Goal: Transaction & Acquisition: Book appointment/travel/reservation

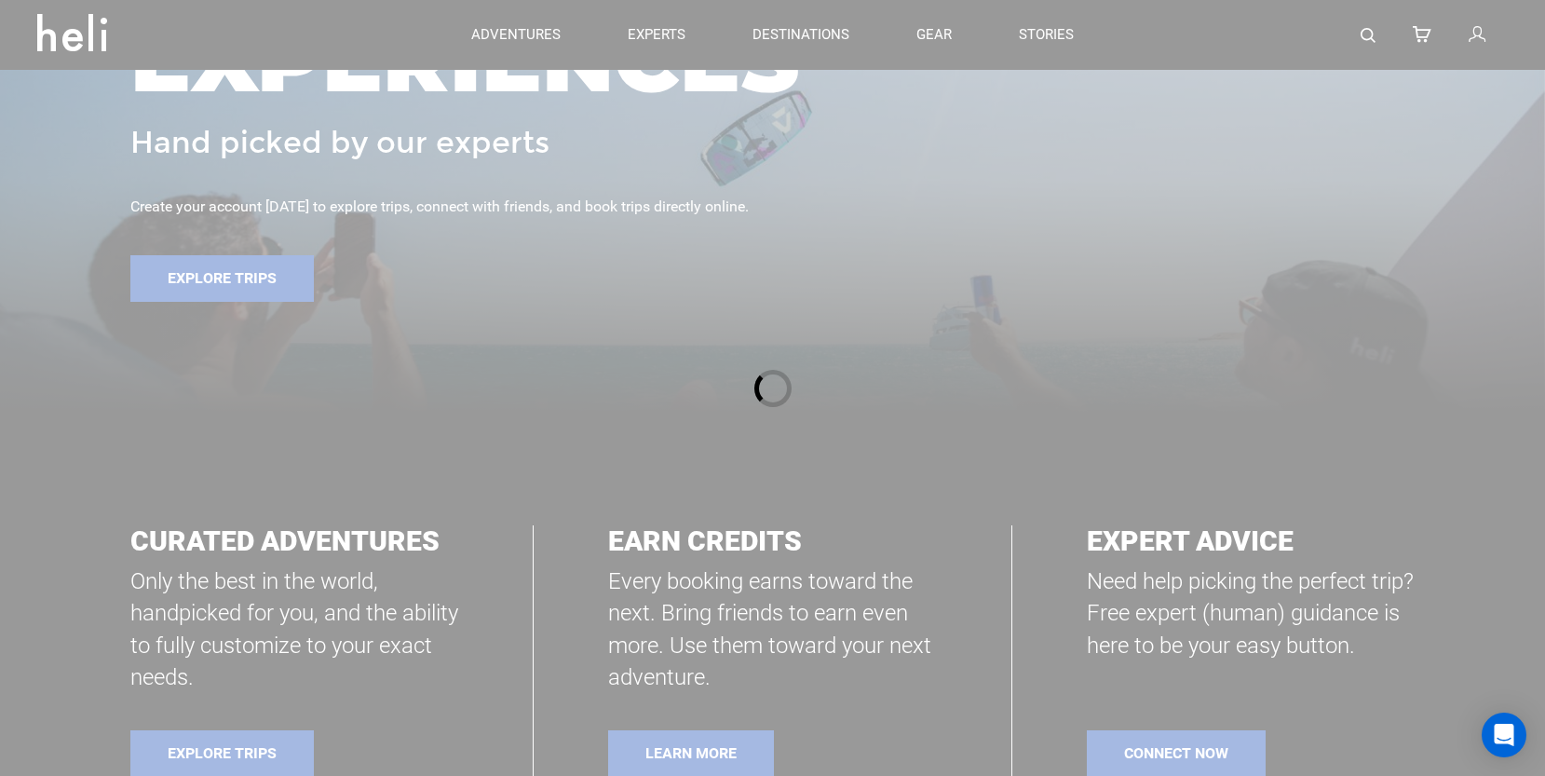
scroll to position [749, 0]
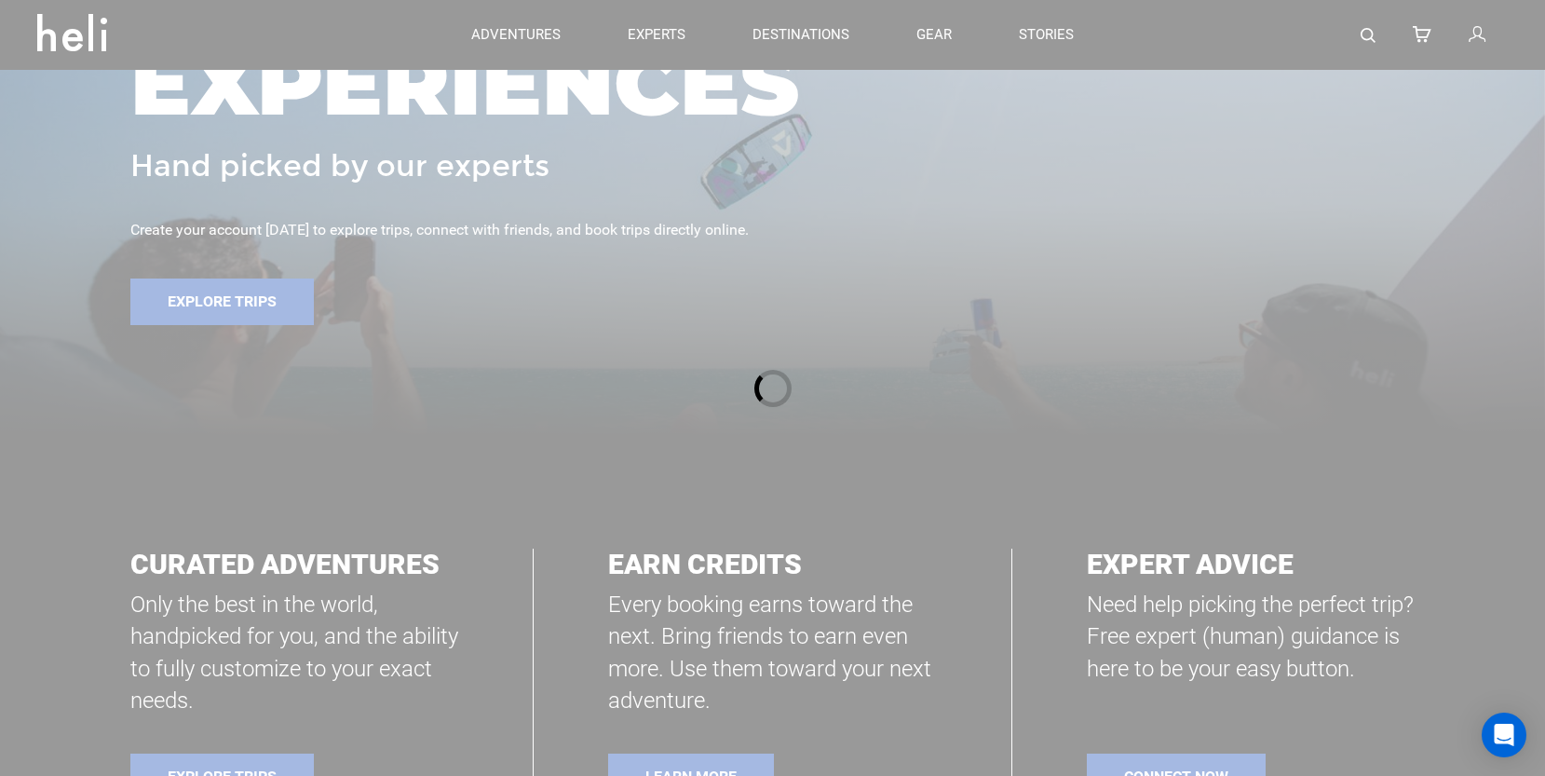
drag, startPoint x: 515, startPoint y: 17, endPoint x: 511, endPoint y: 47, distance: 31.0
click at [515, 21] on div at bounding box center [772, 388] width 1545 height 776
click at [510, 48] on div at bounding box center [772, 388] width 1545 height 776
click at [512, 43] on div at bounding box center [772, 388] width 1545 height 776
drag, startPoint x: 258, startPoint y: 379, endPoint x: 263, endPoint y: 357, distance: 22.8
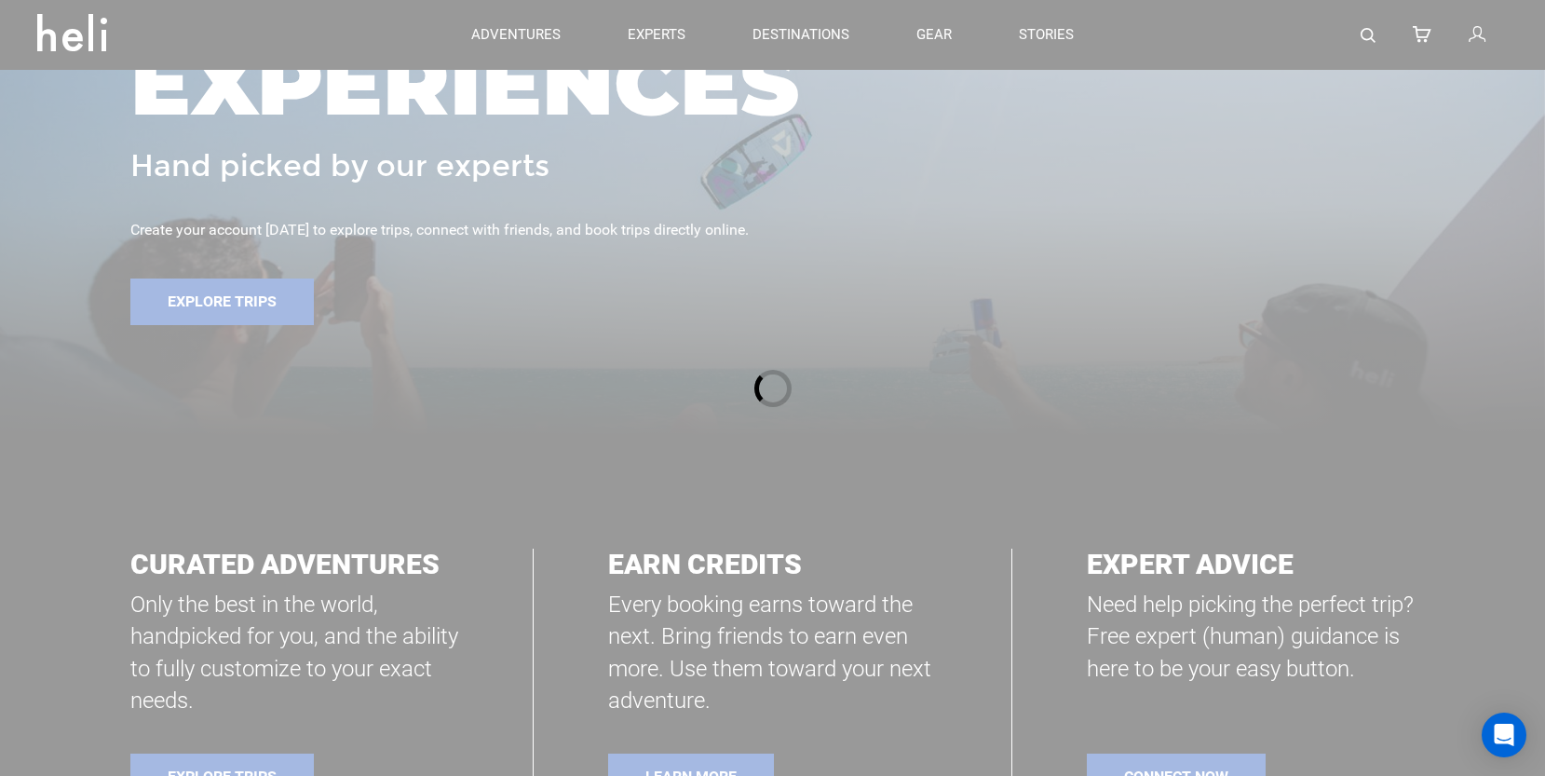
click at [261, 373] on div at bounding box center [772, 388] width 1545 height 776
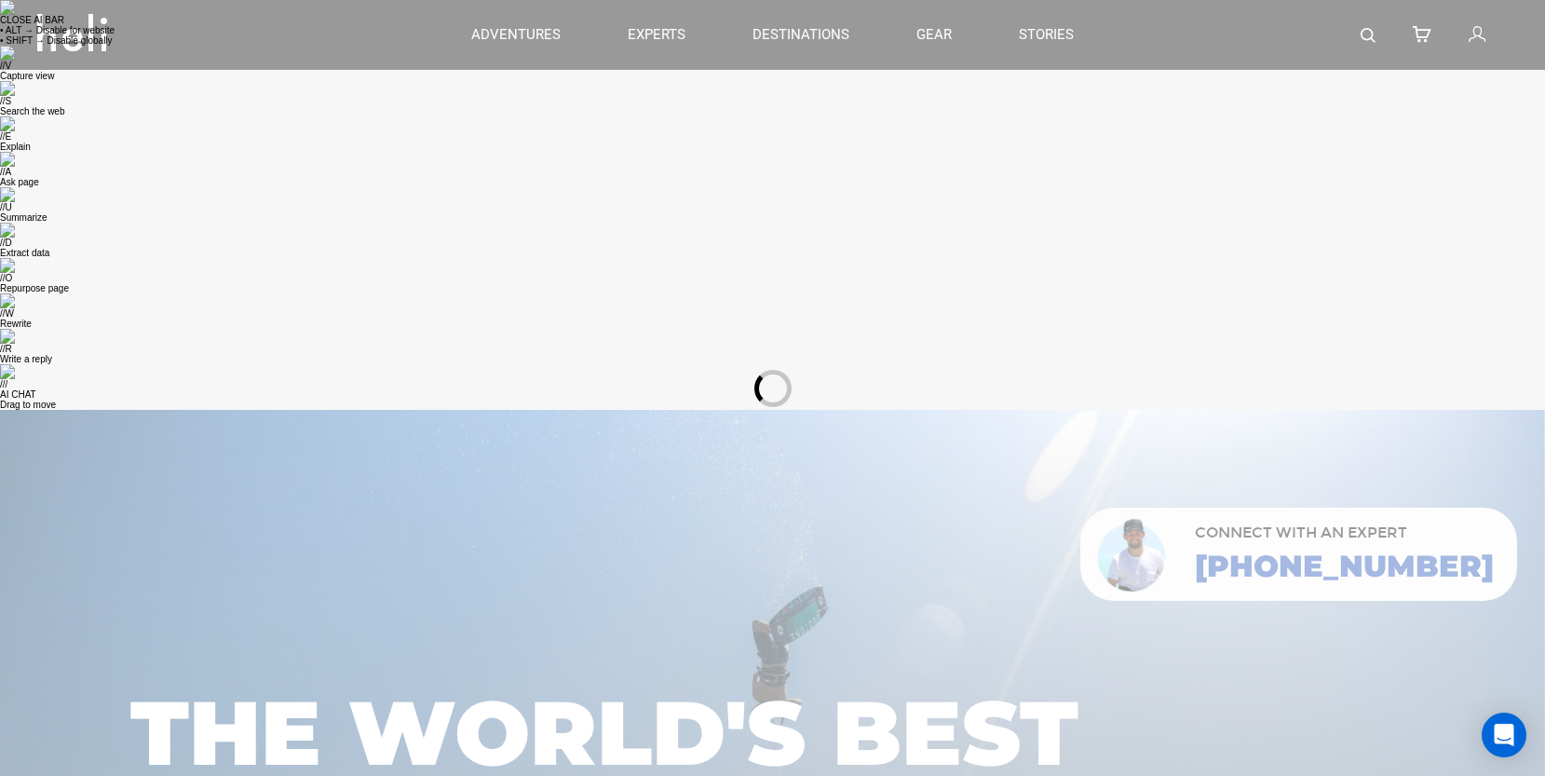
drag, startPoint x: 1389, startPoint y: 143, endPoint x: 1027, endPoint y: 224, distance: 371.2
click at [1363, 149] on div at bounding box center [772, 388] width 1545 height 776
drag, startPoint x: 920, startPoint y: 271, endPoint x: 852, endPoint y: 300, distance: 73.9
click at [897, 278] on div at bounding box center [772, 388] width 1545 height 776
drag, startPoint x: 717, startPoint y: 420, endPoint x: 744, endPoint y: 428, distance: 28.3
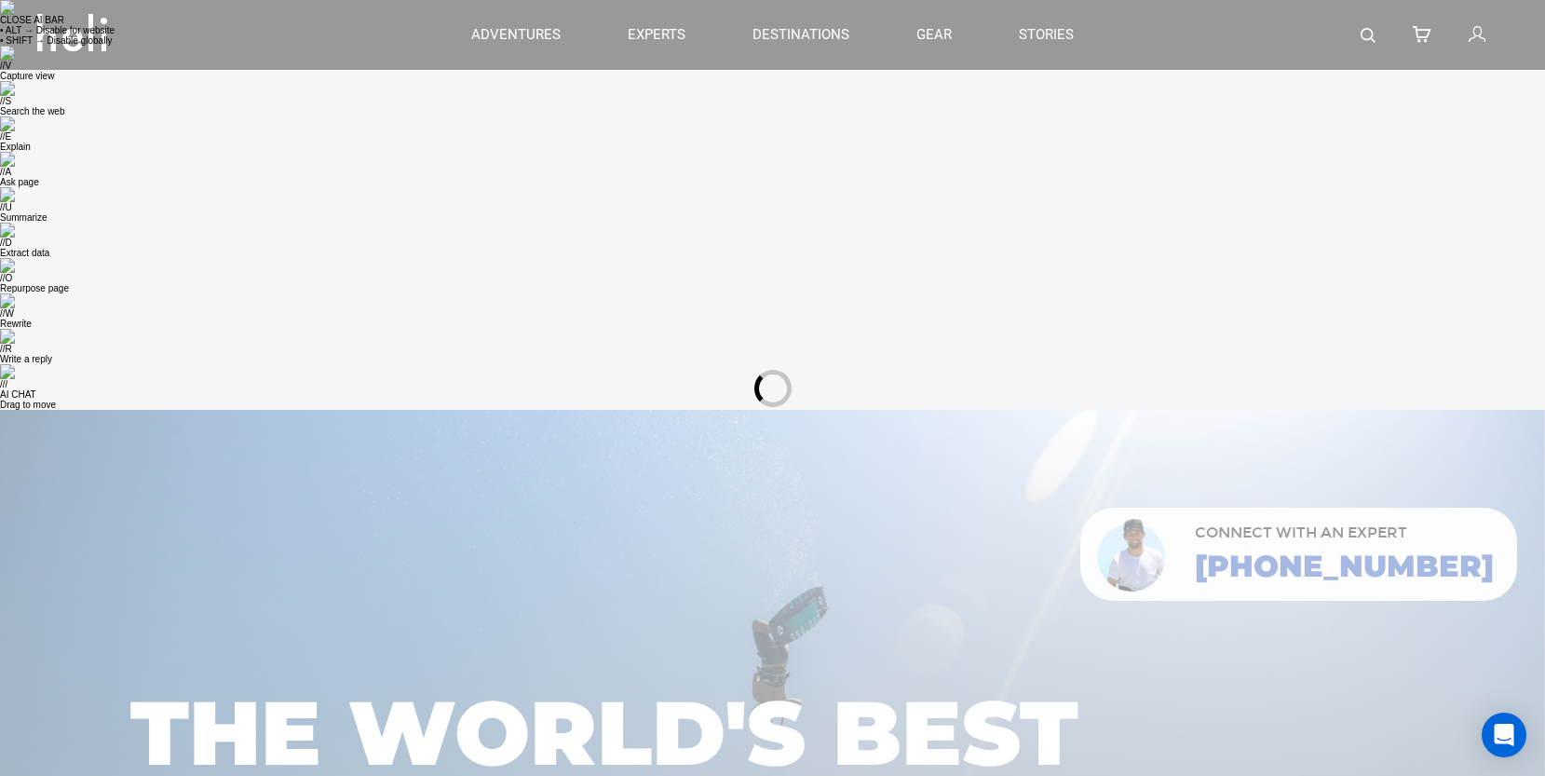
click at [724, 426] on div at bounding box center [772, 388] width 1545 height 776
drag, startPoint x: 248, startPoint y: 642, endPoint x: 483, endPoint y: 518, distance: 266.2
click at [248, 642] on div at bounding box center [772, 388] width 1545 height 776
drag, startPoint x: 720, startPoint y: 146, endPoint x: 642, endPoint y: 79, distance: 103.0
click at [720, 145] on div at bounding box center [772, 388] width 1545 height 776
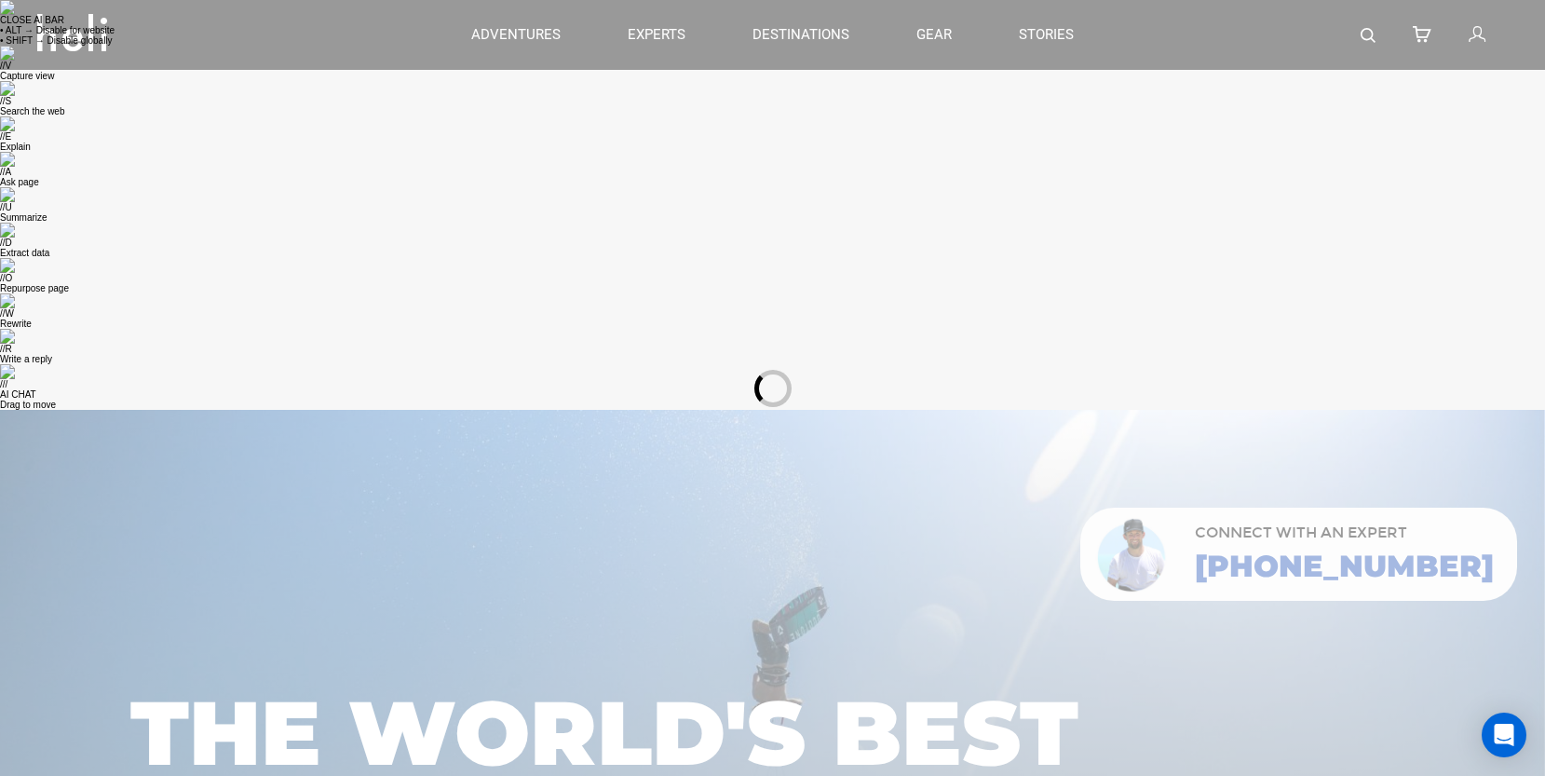
drag, startPoint x: 504, startPoint y: 43, endPoint x: 514, endPoint y: 33, distance: 14.5
click at [505, 43] on div at bounding box center [772, 388] width 1545 height 776
click at [514, 33] on div at bounding box center [772, 388] width 1545 height 776
drag, startPoint x: 855, startPoint y: 58, endPoint x: 698, endPoint y: 12, distance: 163.0
click at [822, 48] on div at bounding box center [772, 388] width 1545 height 776
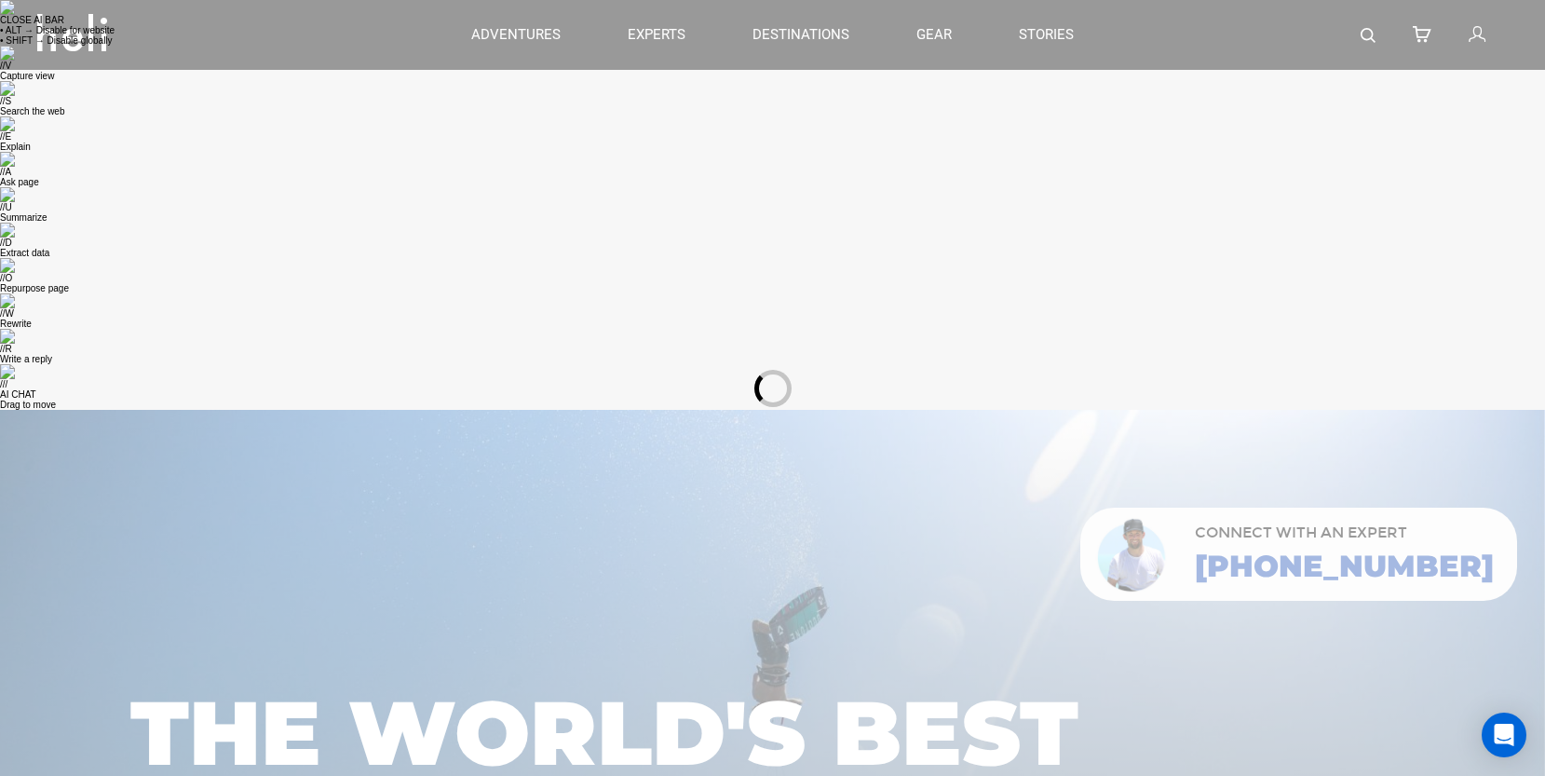
drag, startPoint x: 698, startPoint y: 12, endPoint x: 639, endPoint y: 20, distance: 60.1
click at [692, 13] on div at bounding box center [772, 388] width 1545 height 776
drag, startPoint x: 599, startPoint y: 45, endPoint x: 962, endPoint y: 63, distance: 363.6
click at [613, 45] on div at bounding box center [772, 388] width 1545 height 776
click at [1504, 737] on icon "Open Intercom Messenger" at bounding box center [1503, 735] width 21 height 24
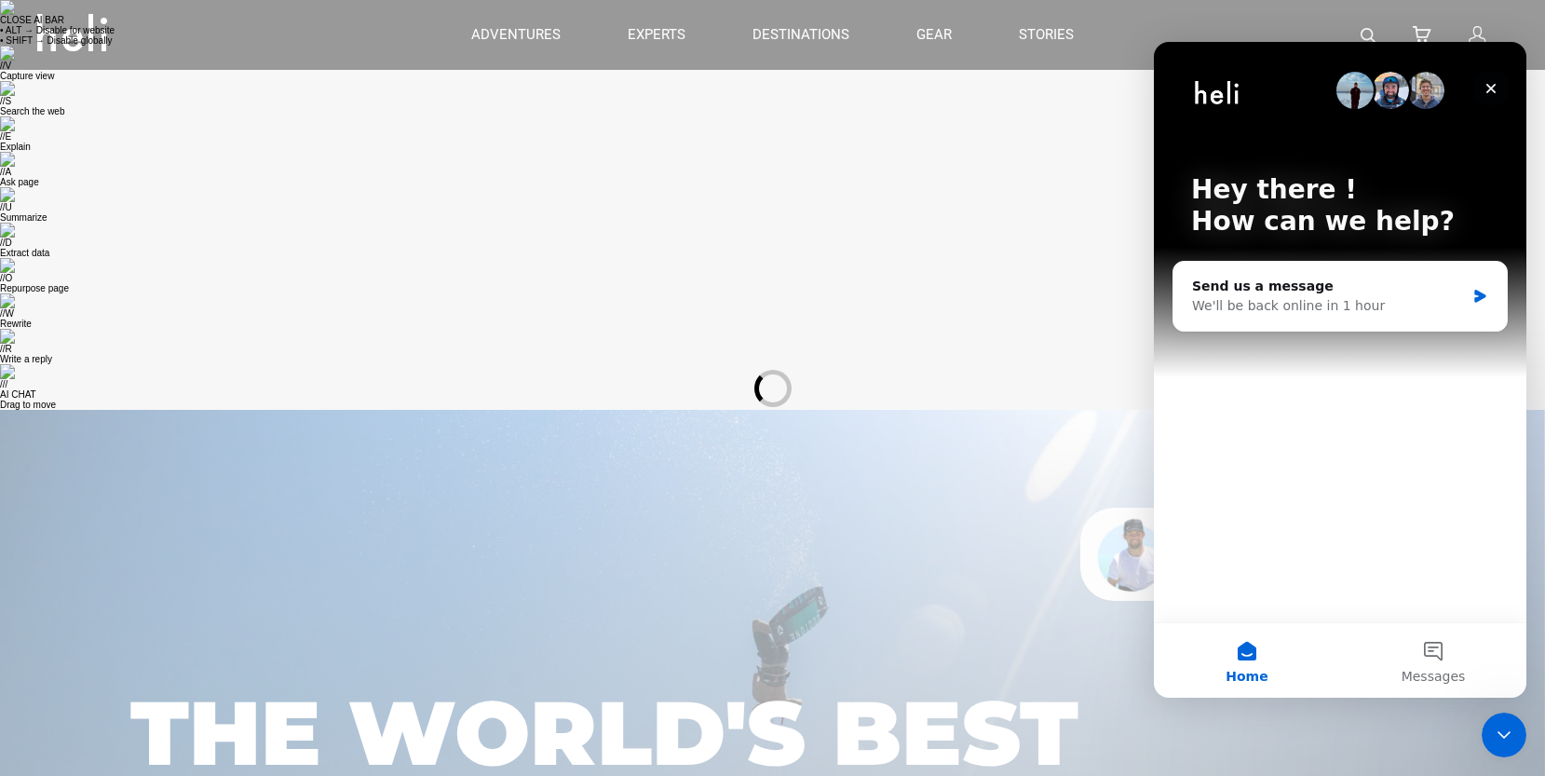
click at [1488, 82] on icon "Close" at bounding box center [1490, 88] width 15 height 15
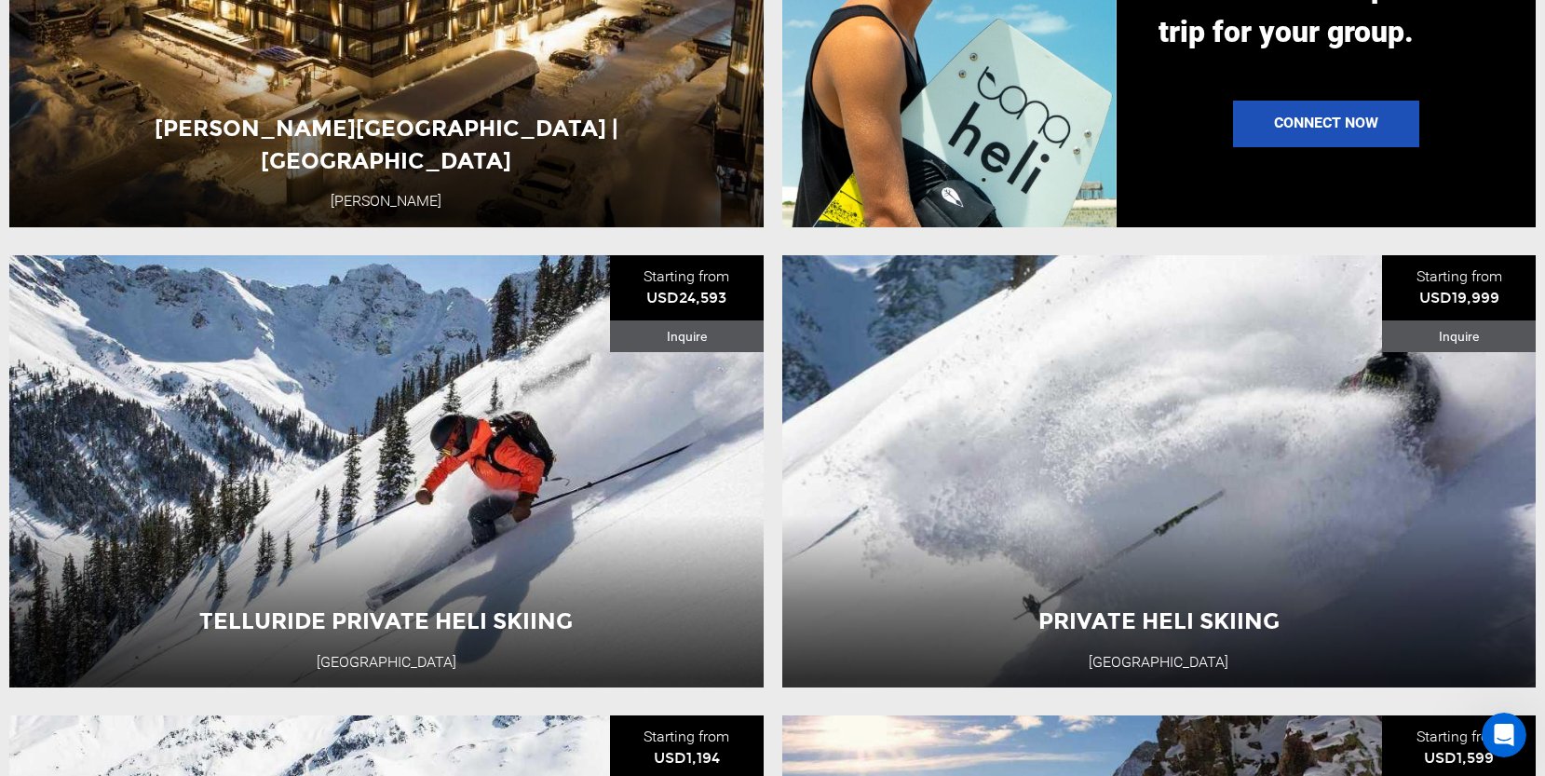
scroll to position [2213, 0]
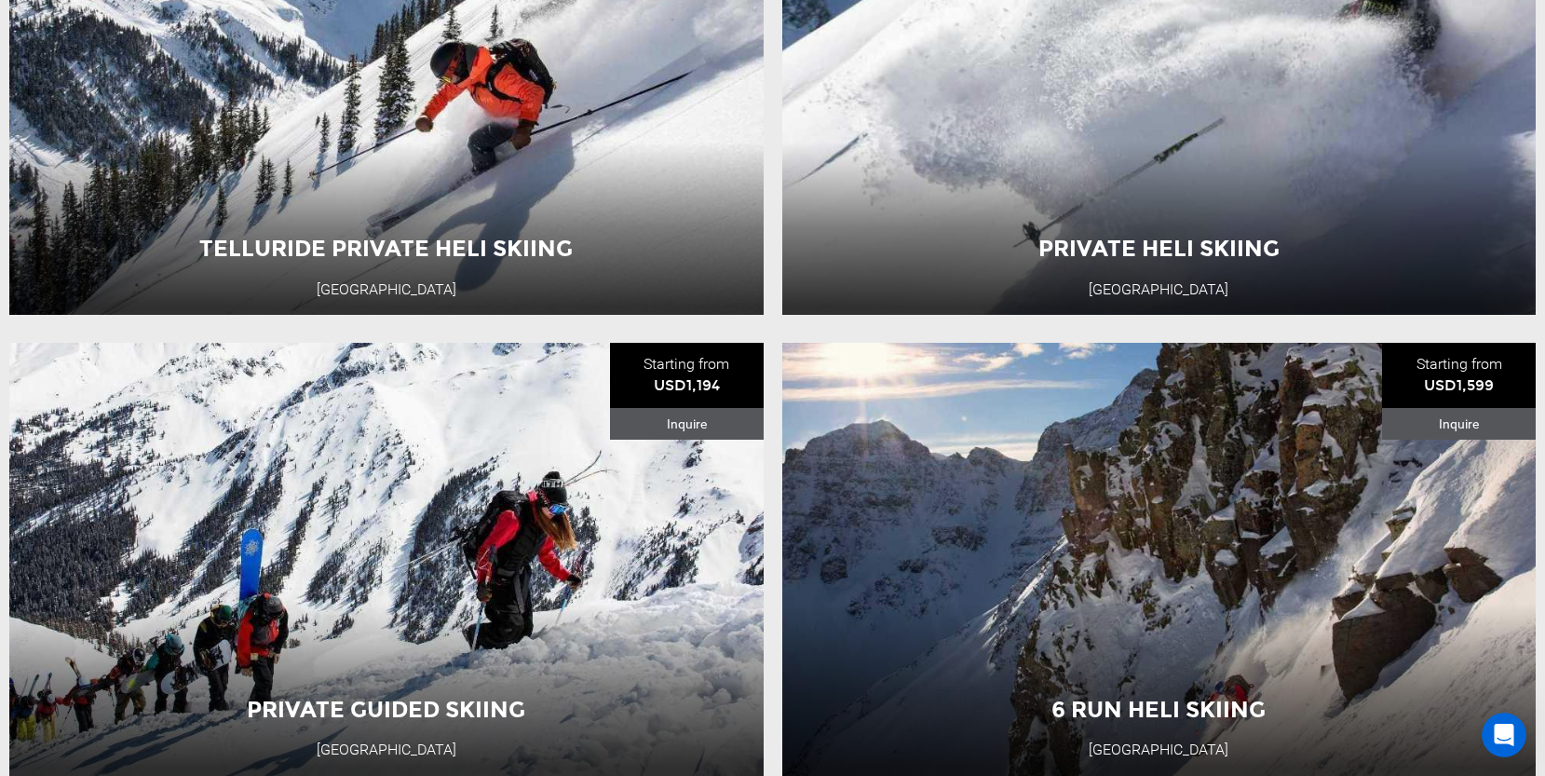
drag, startPoint x: 766, startPoint y: 256, endPoint x: 768, endPoint y: 277, distance: 20.6
click at [766, 343] on li "Private Guided Skiing [GEOGRAPHIC_DATA] Starting from USD1,194 Inquire Private …" at bounding box center [386, 559] width 773 height 433
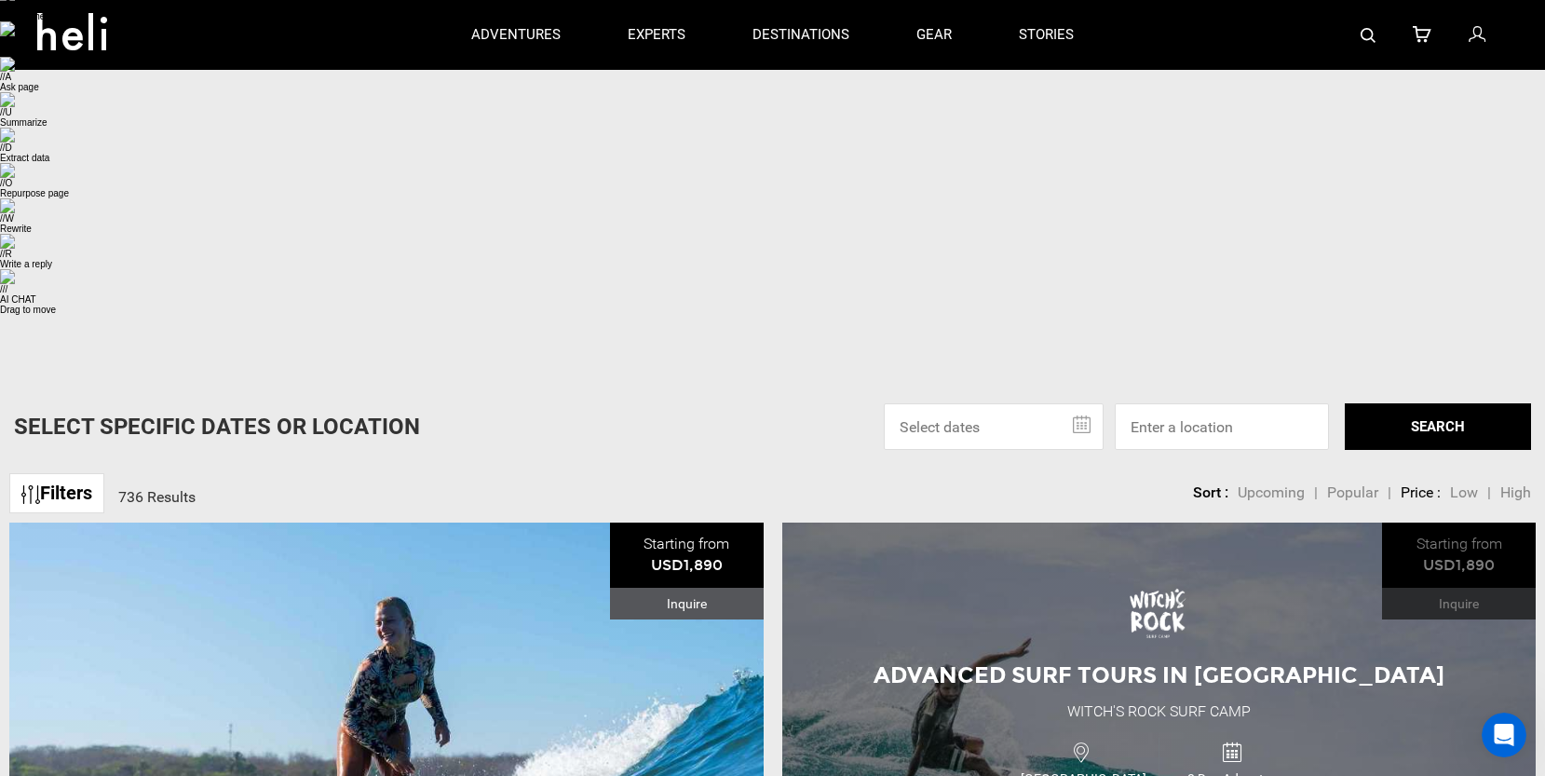
scroll to position [0, 0]
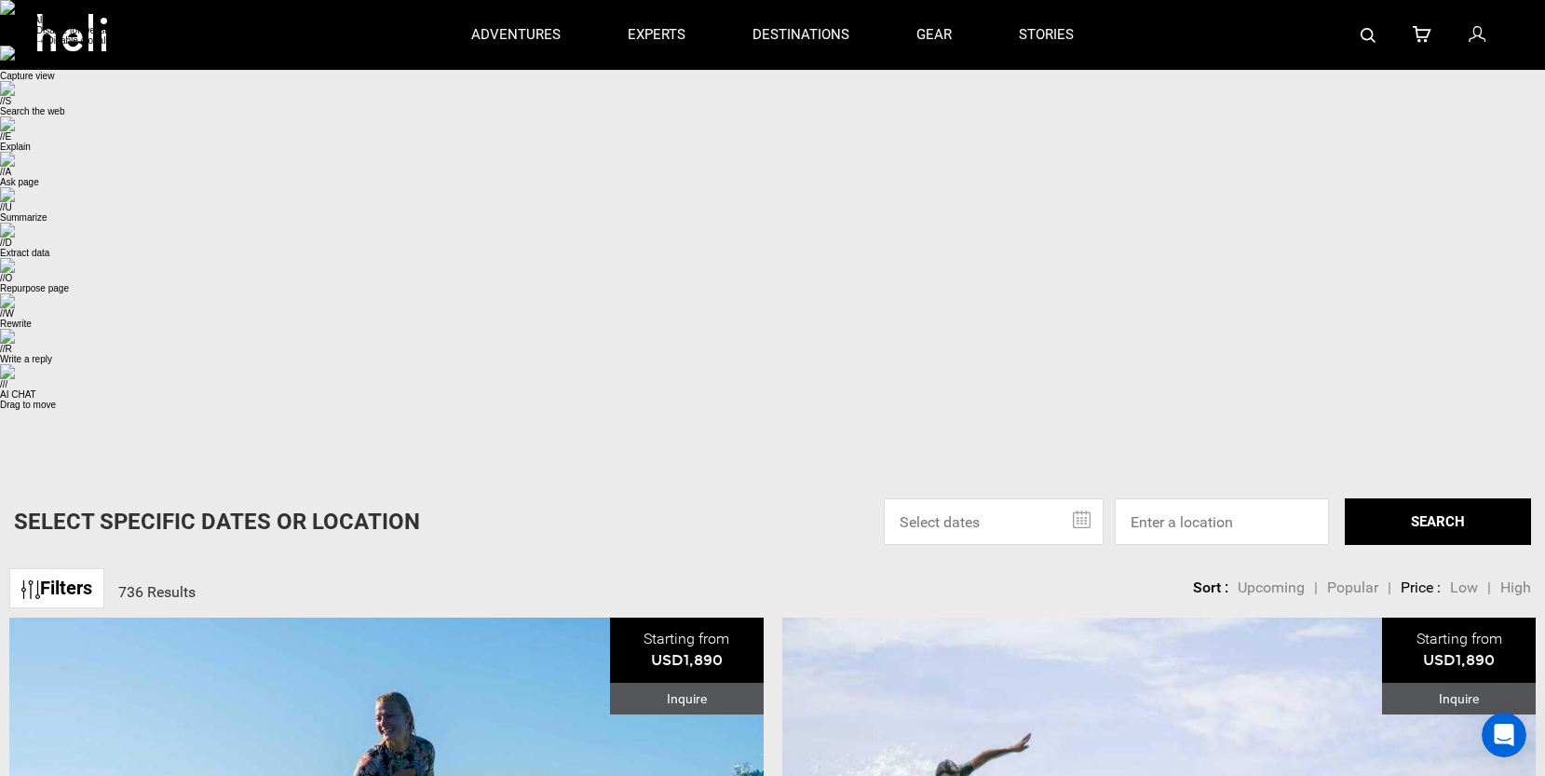
click at [1257, 578] on span "Upcoming" at bounding box center [1271, 587] width 67 height 18
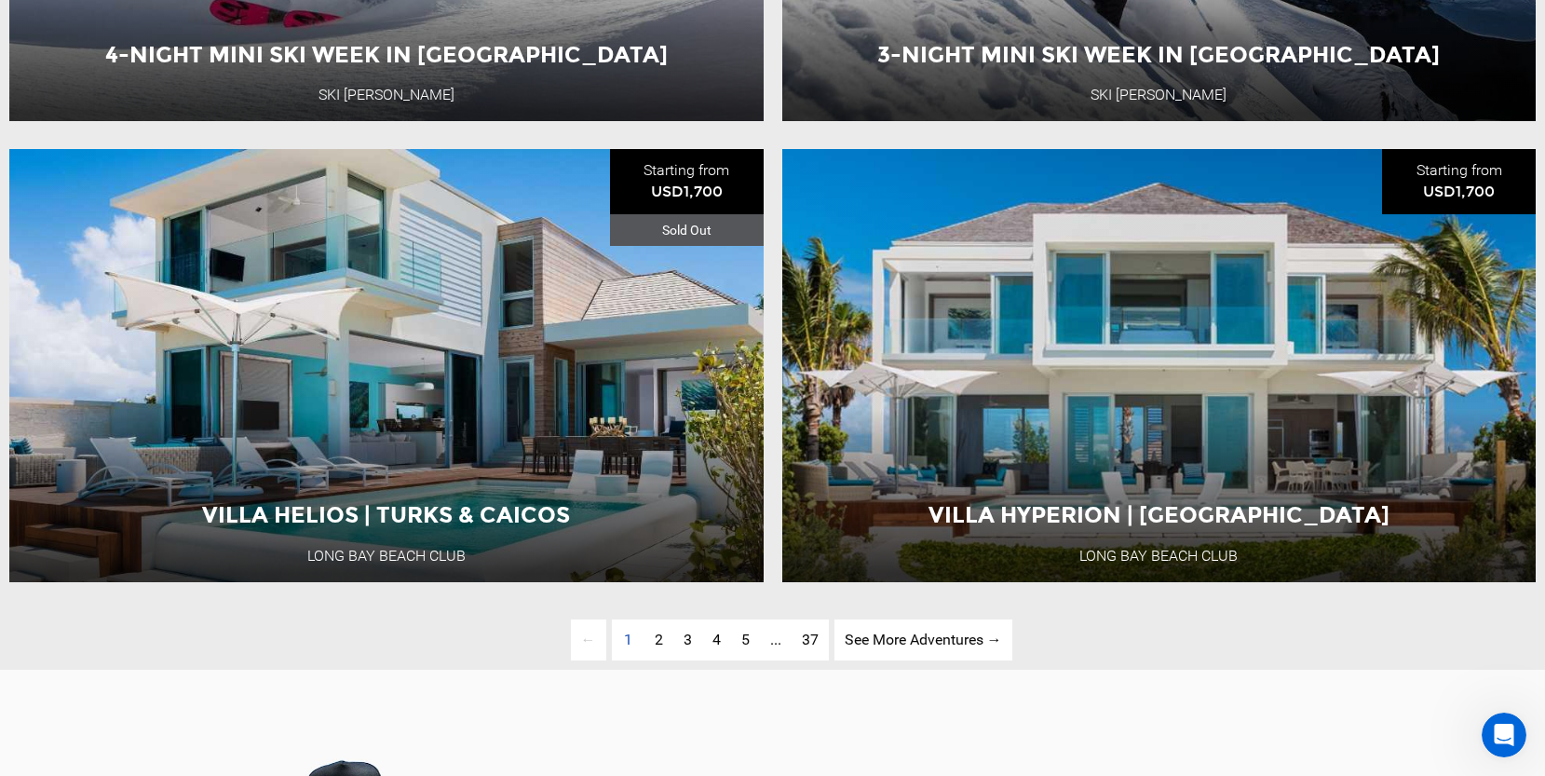
scroll to position [5164, 0]
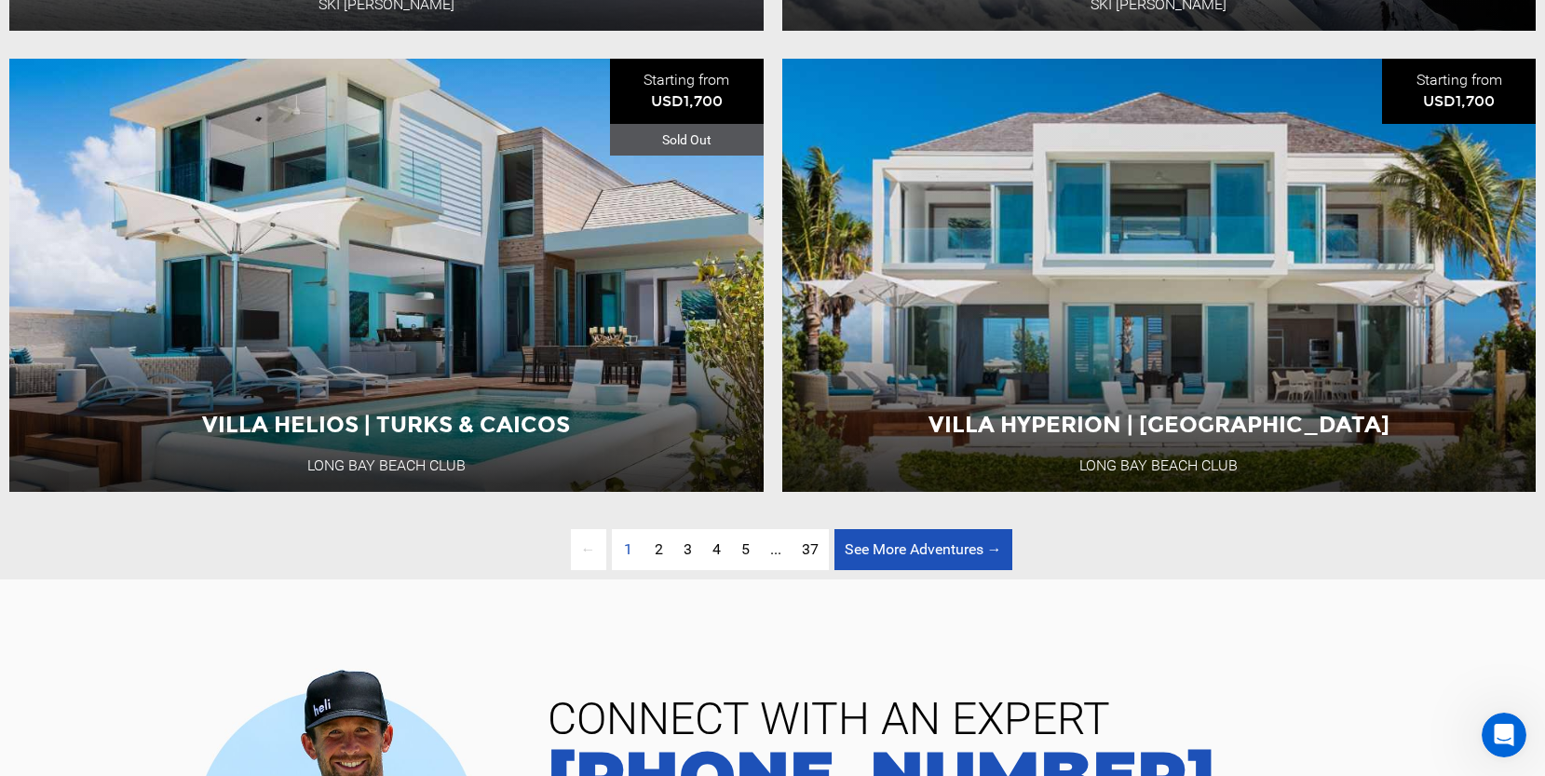
click at [898, 529] on link "See More Adventures → page" at bounding box center [923, 550] width 178 height 42
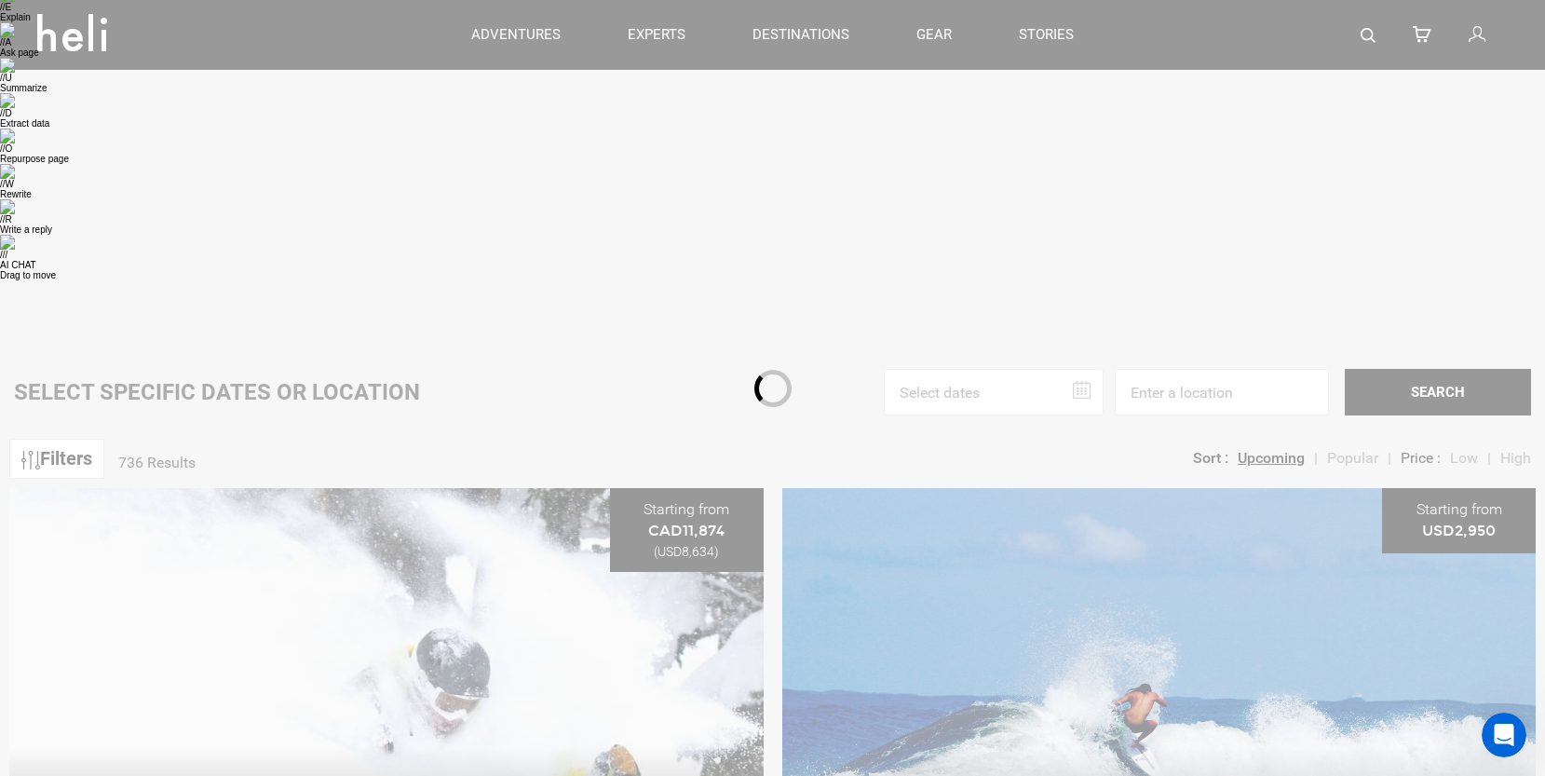
scroll to position [119, 0]
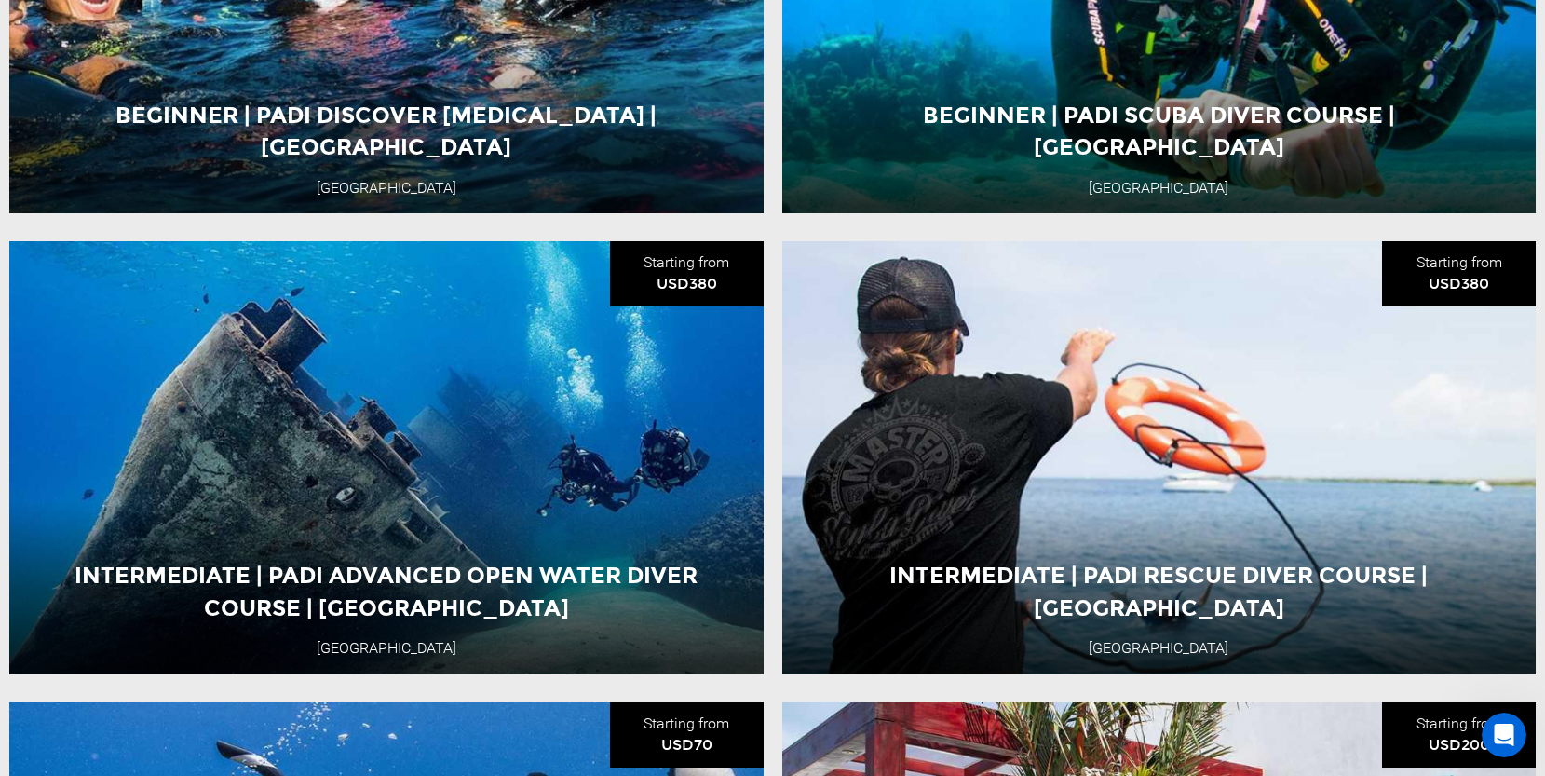
scroll to position [4542, 0]
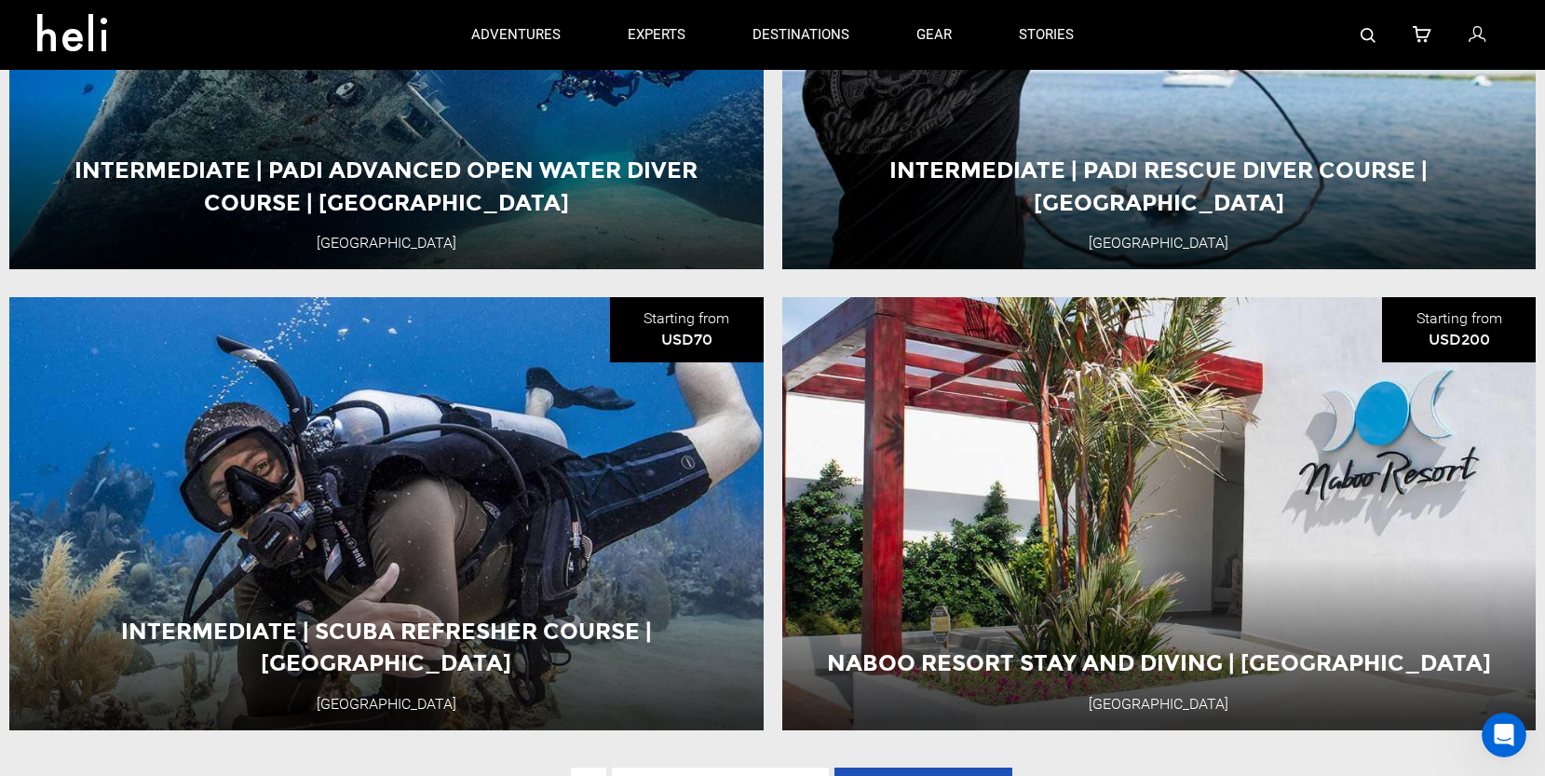
click at [900, 767] on link "See More Adventures → page" at bounding box center [923, 788] width 178 height 42
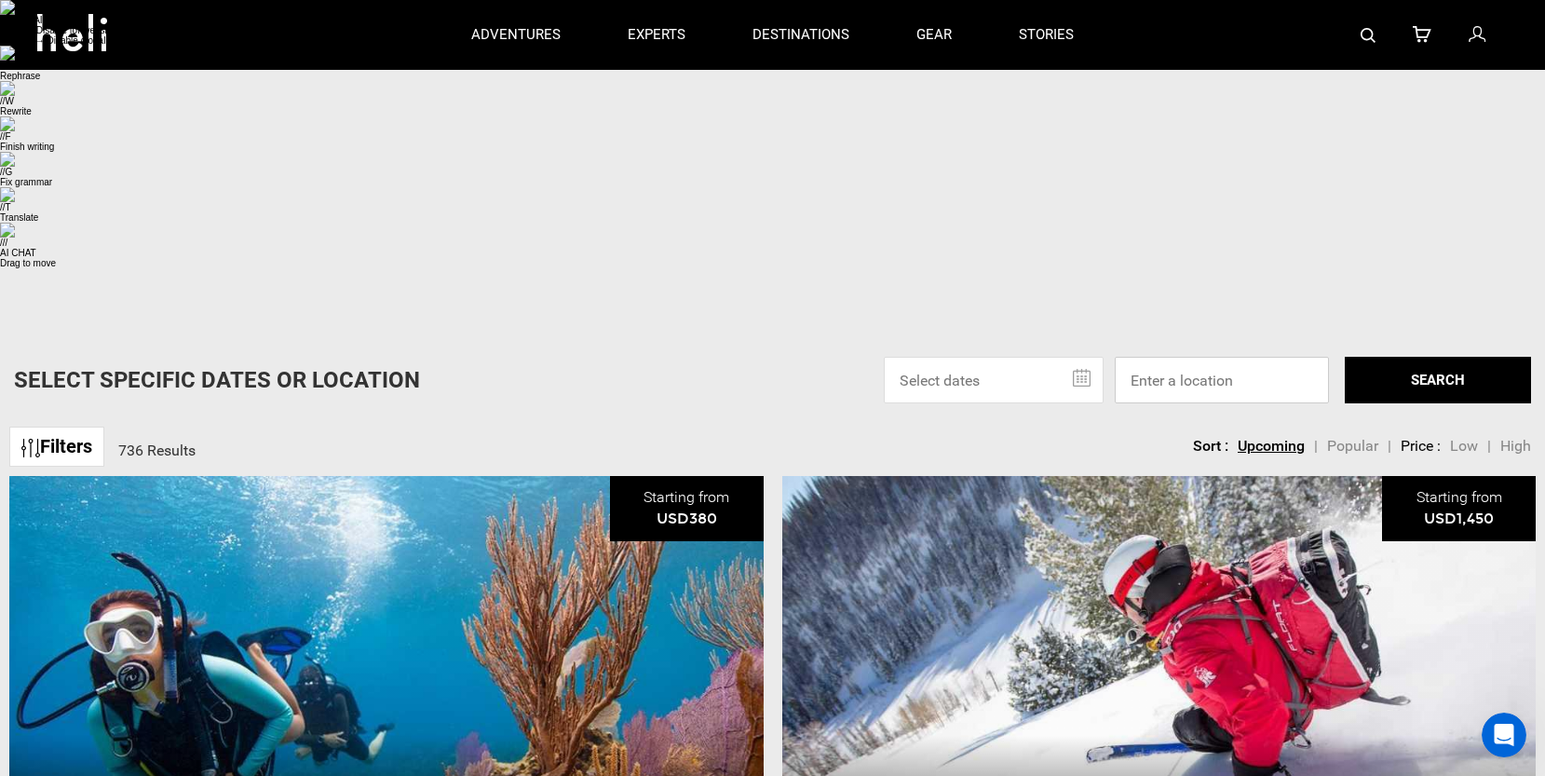
click at [1168, 357] on input at bounding box center [1222, 380] width 214 height 47
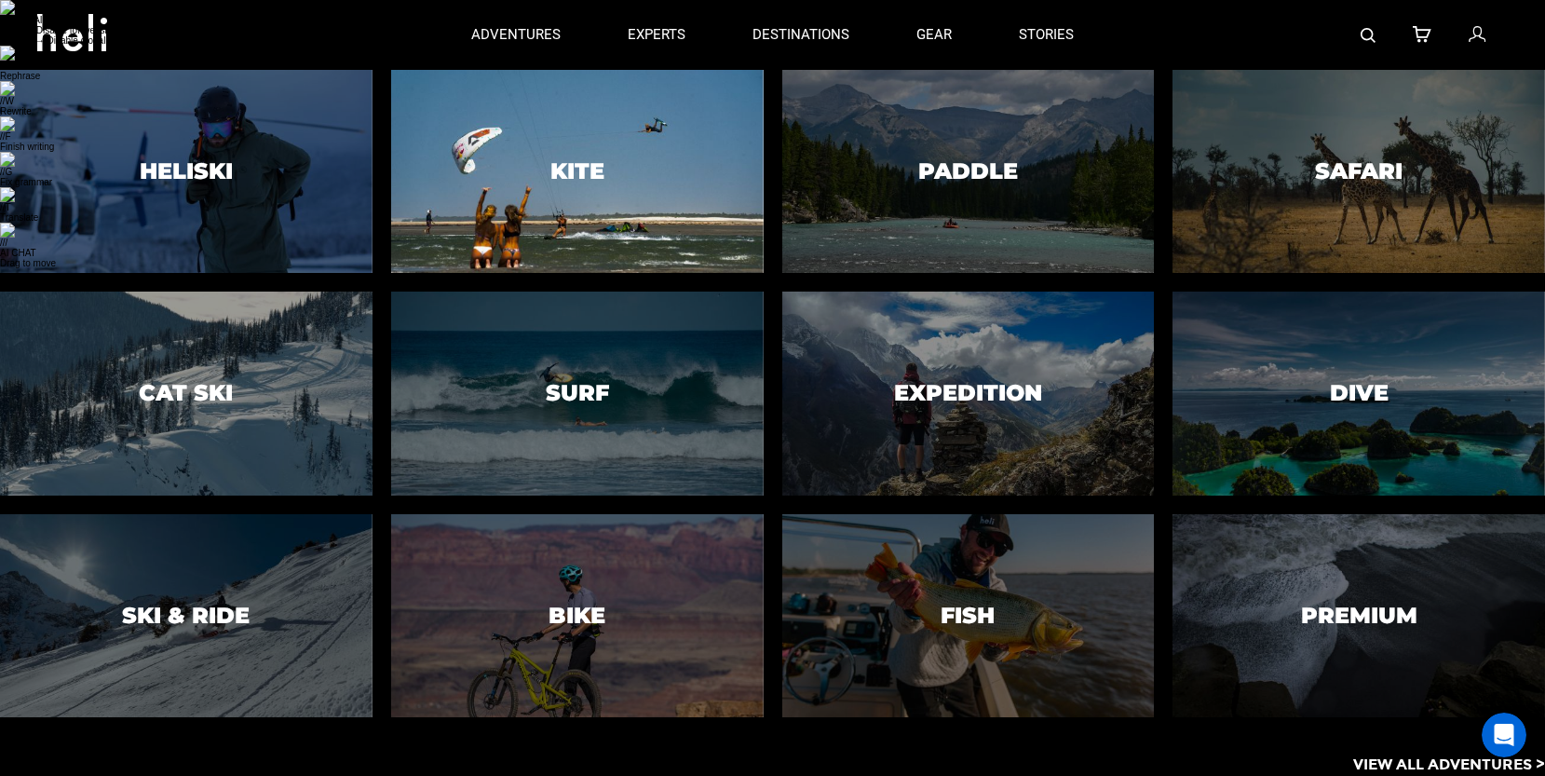
click at [589, 177] on h3 "Kite" at bounding box center [577, 171] width 54 height 24
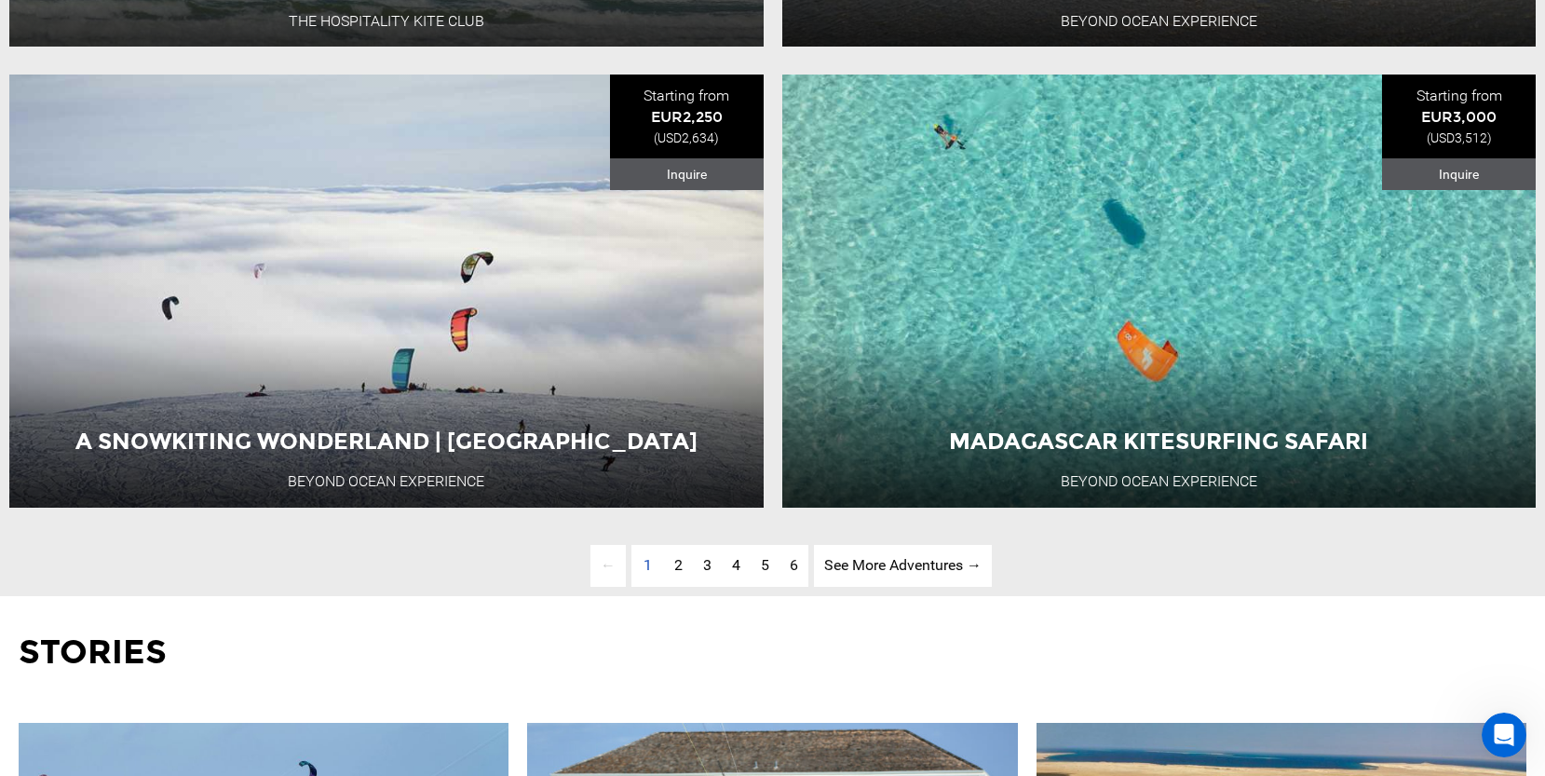
scroll to position [5772, 0]
